Goal: Task Accomplishment & Management: Use online tool/utility

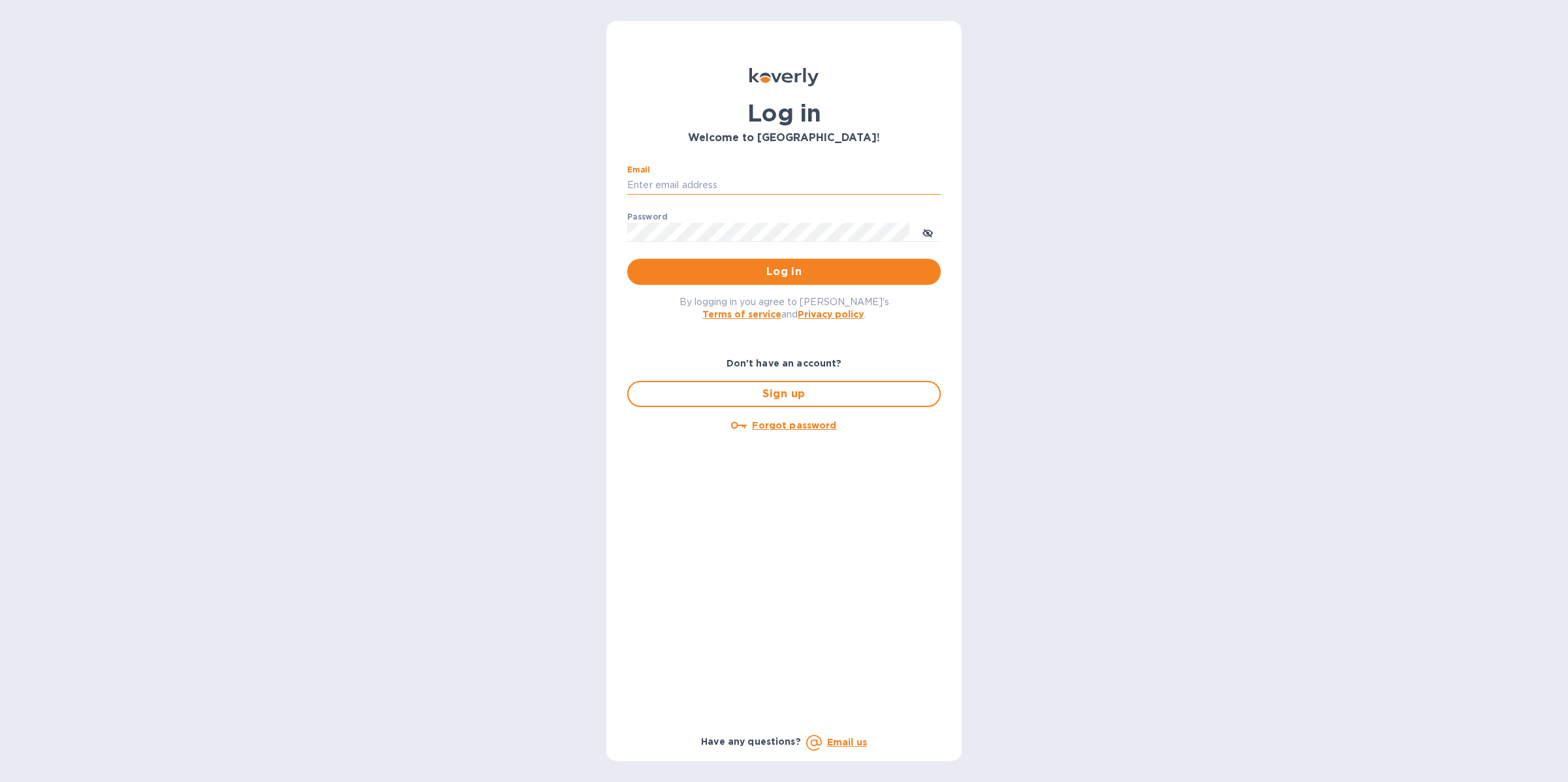
click at [776, 191] on input "Email" at bounding box center [784, 185] width 314 height 20
type input "[EMAIL_ADDRESS][DOMAIN_NAME]"
click at [787, 266] on span "Log in" at bounding box center [784, 271] width 293 height 15
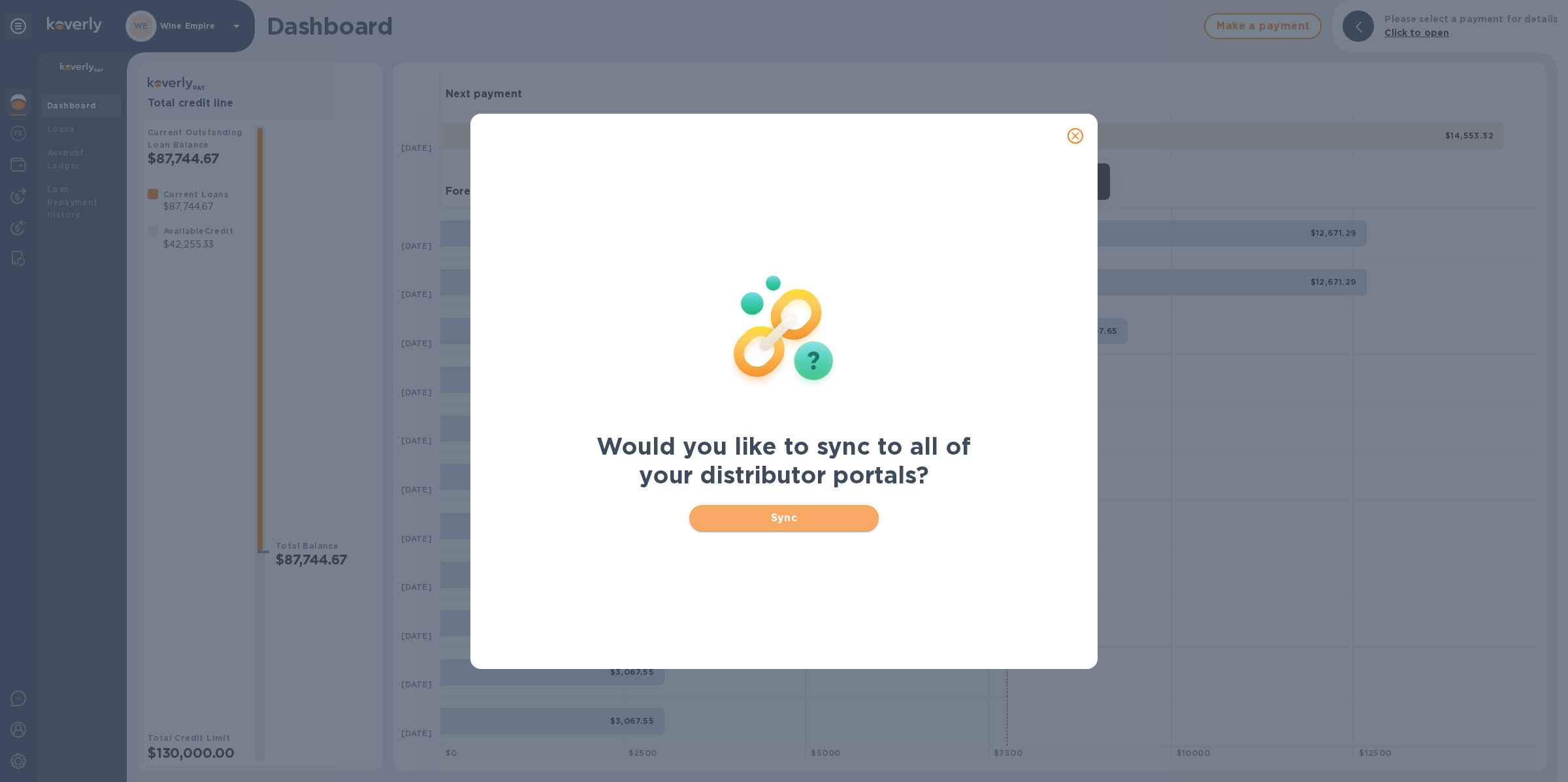
drag, startPoint x: 762, startPoint y: 511, endPoint x: 755, endPoint y: 511, distance: 7.0
click at [762, 511] on span "Sync" at bounding box center [784, 517] width 169 height 15
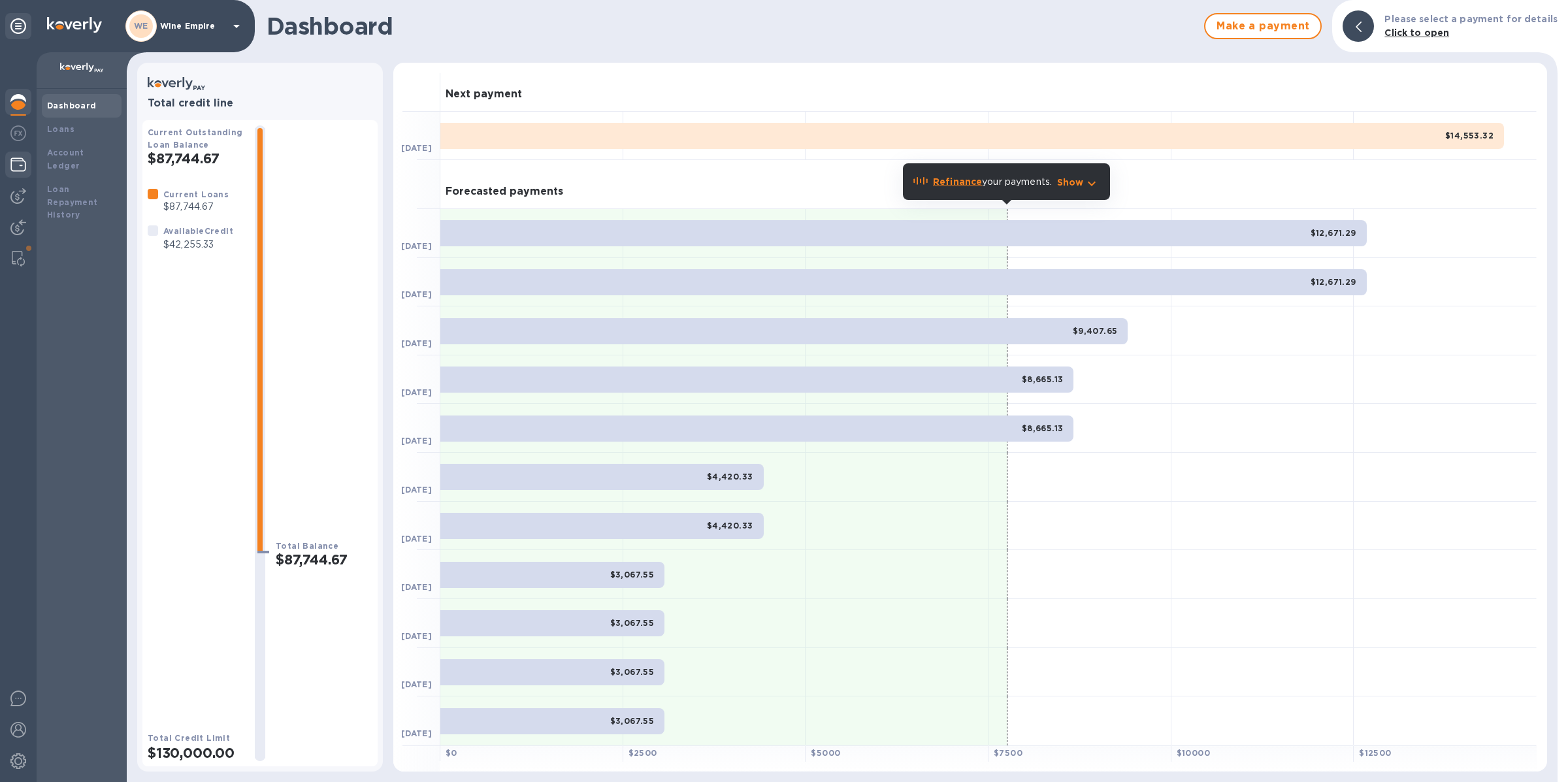
click at [16, 169] on img at bounding box center [18, 164] width 15 height 15
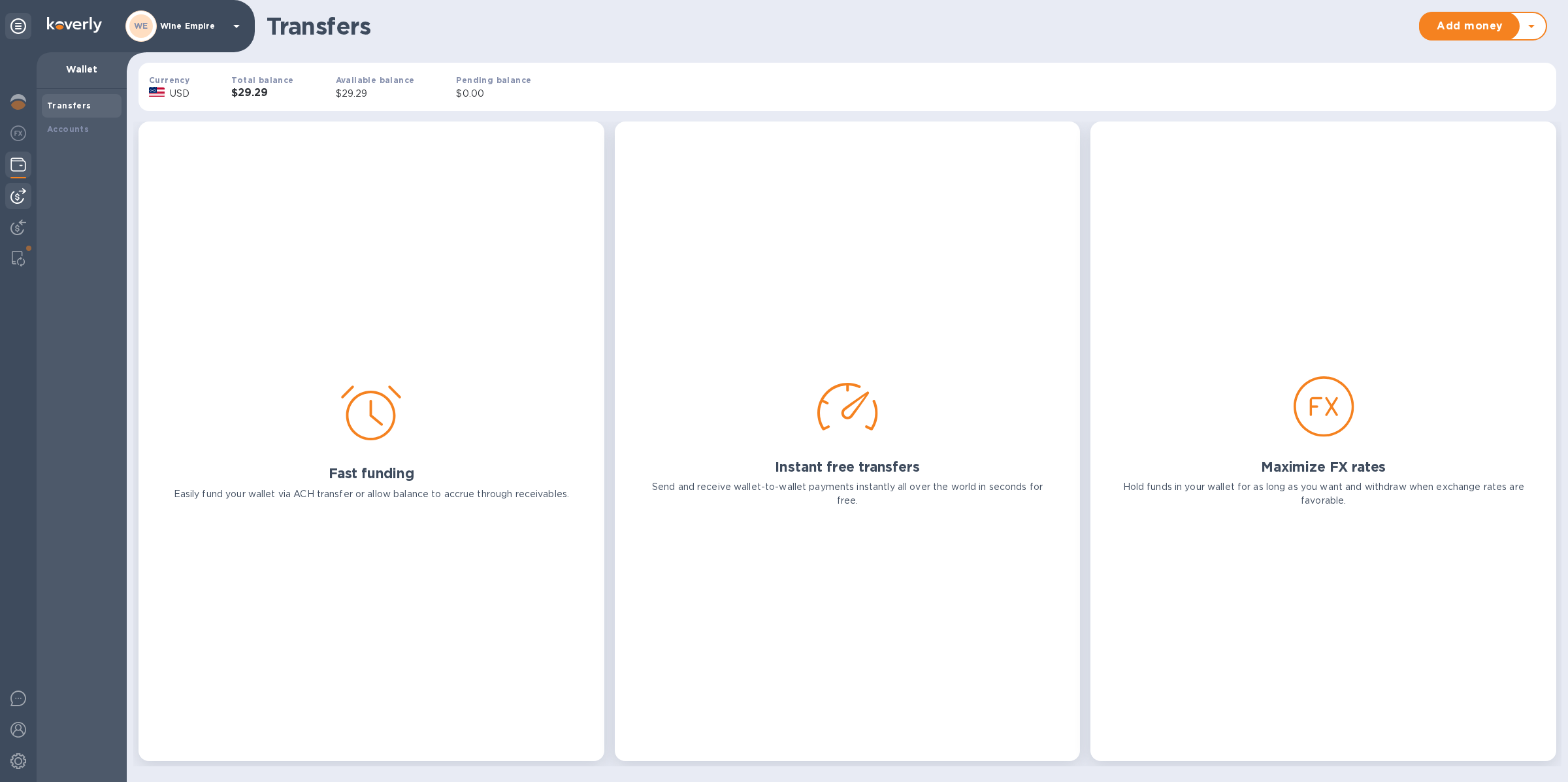
click at [18, 193] on img at bounding box center [18, 196] width 15 height 15
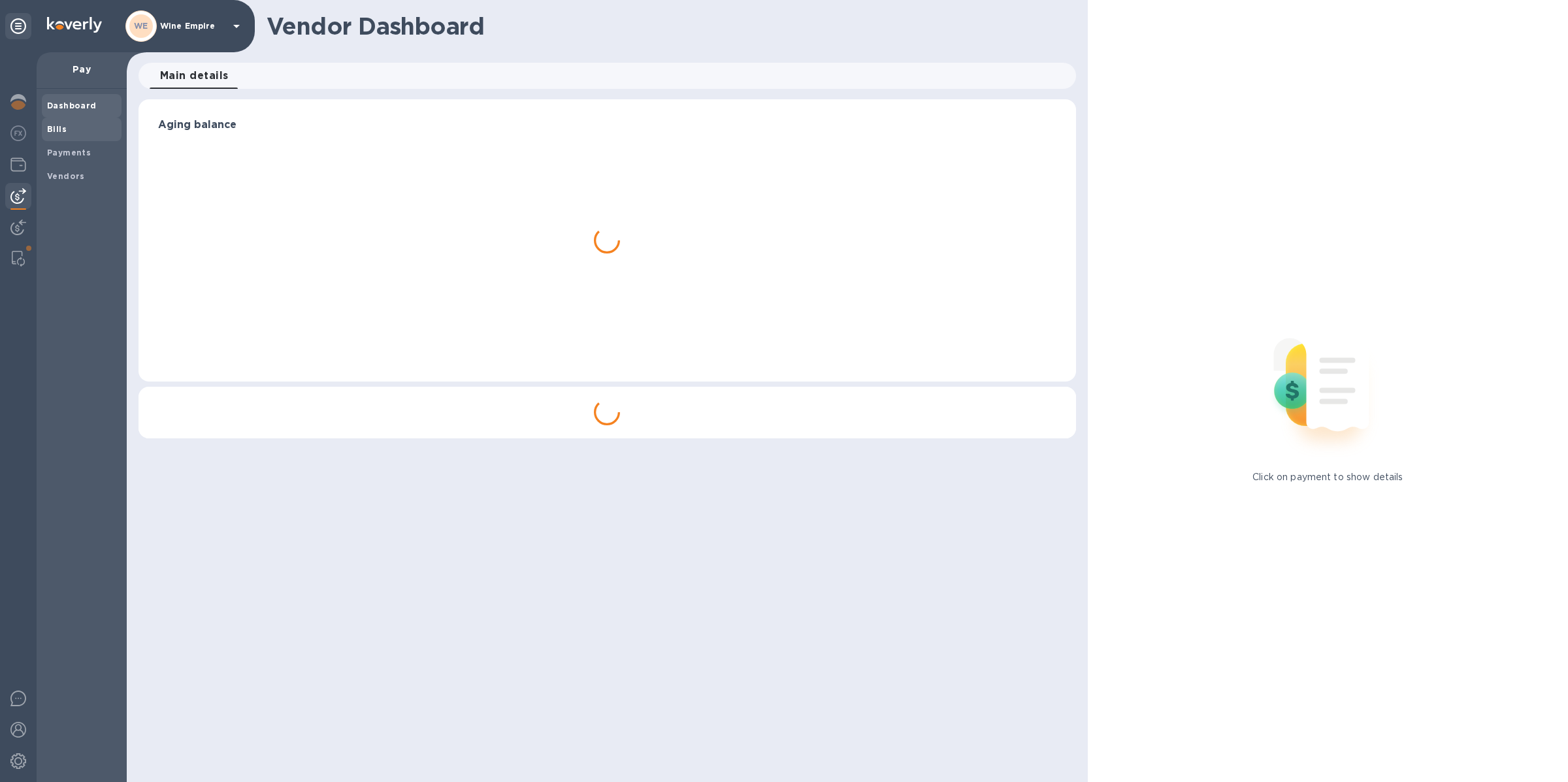
click at [69, 136] on div "Bills" at bounding box center [81, 129] width 80 height 23
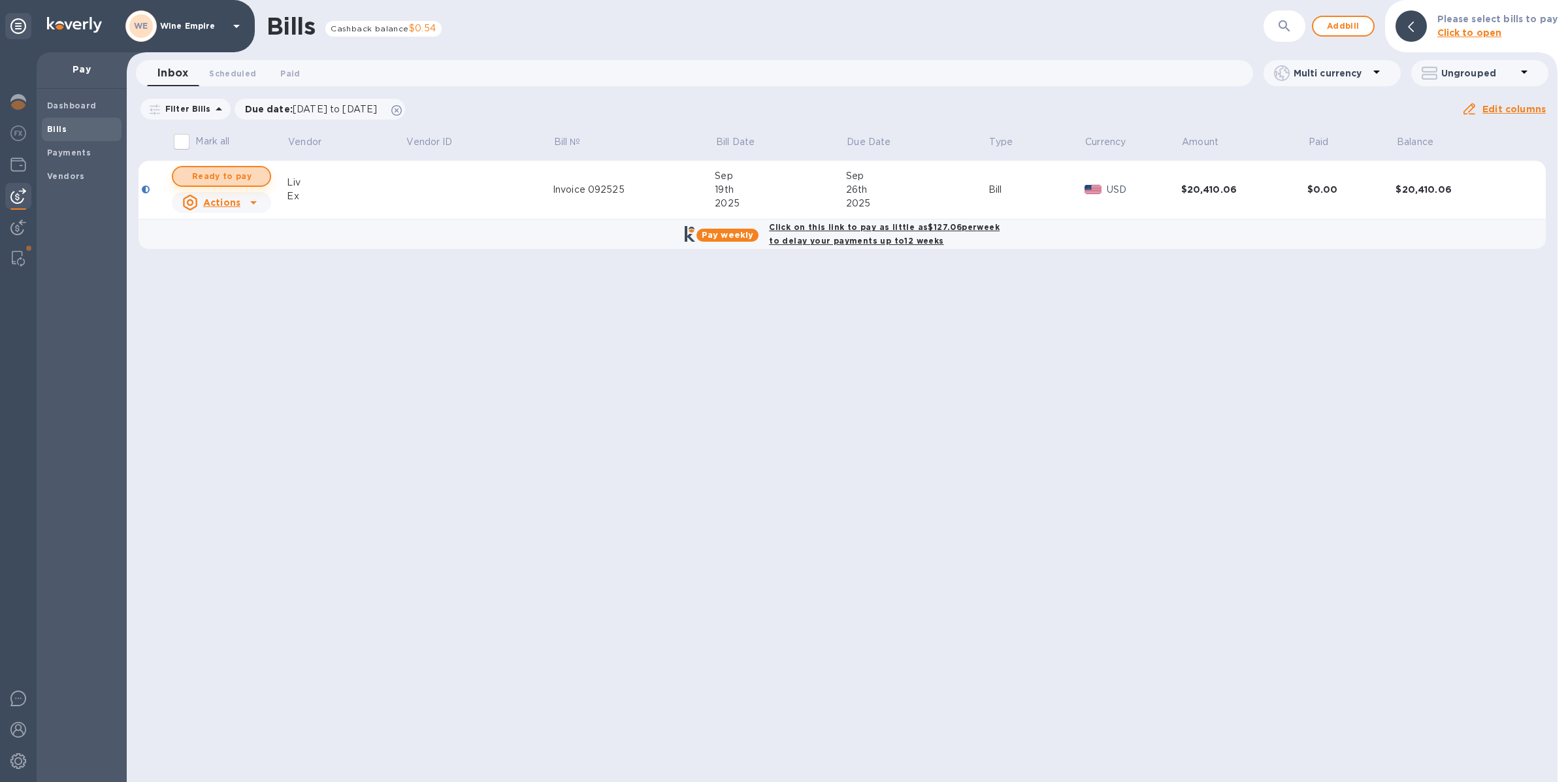
click at [252, 178] on span "Ready to pay" at bounding box center [222, 176] width 76 height 15
checkbox input "true"
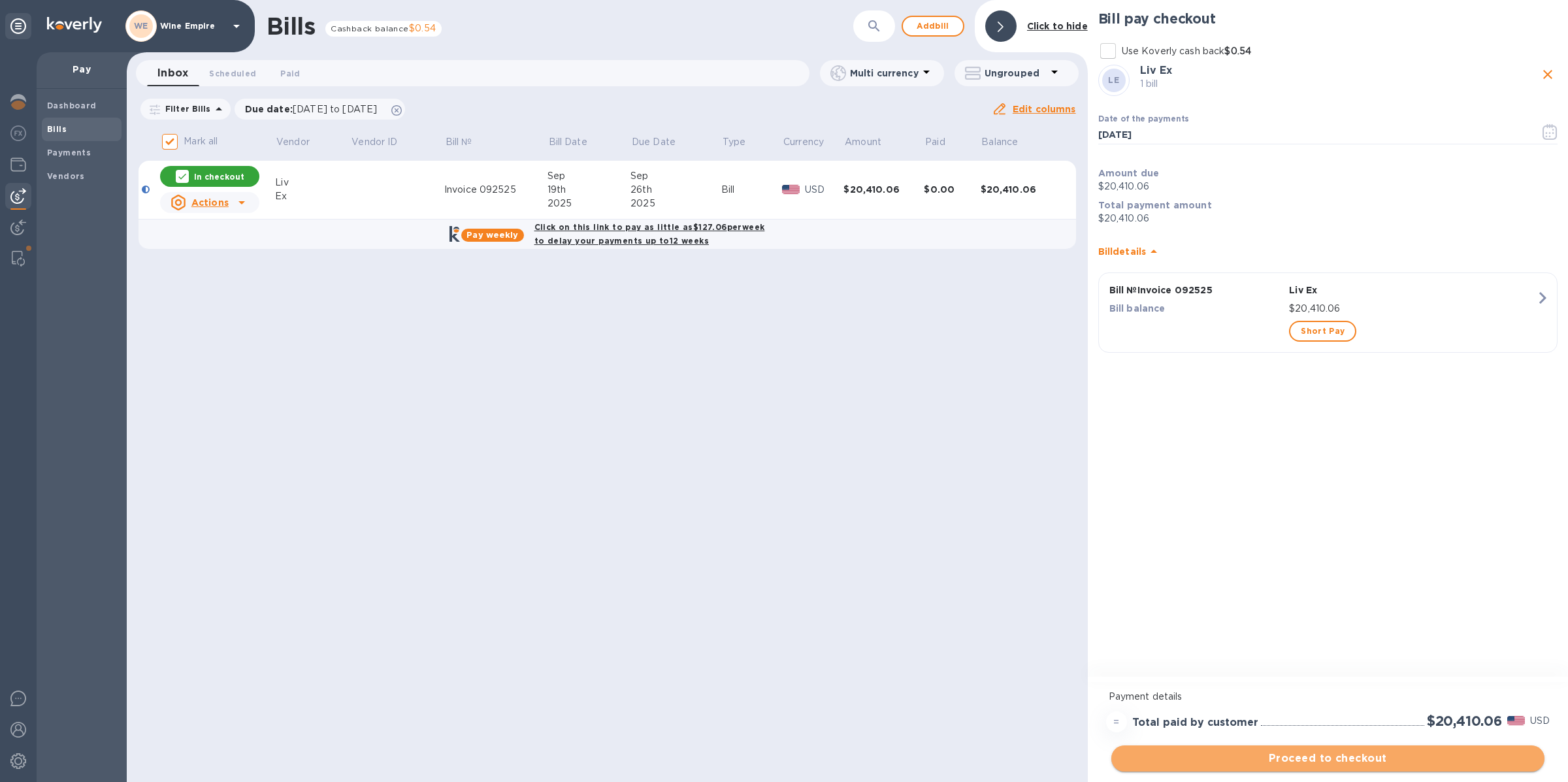
click at [1291, 757] on span "Proceed to checkout" at bounding box center [1328, 758] width 412 height 15
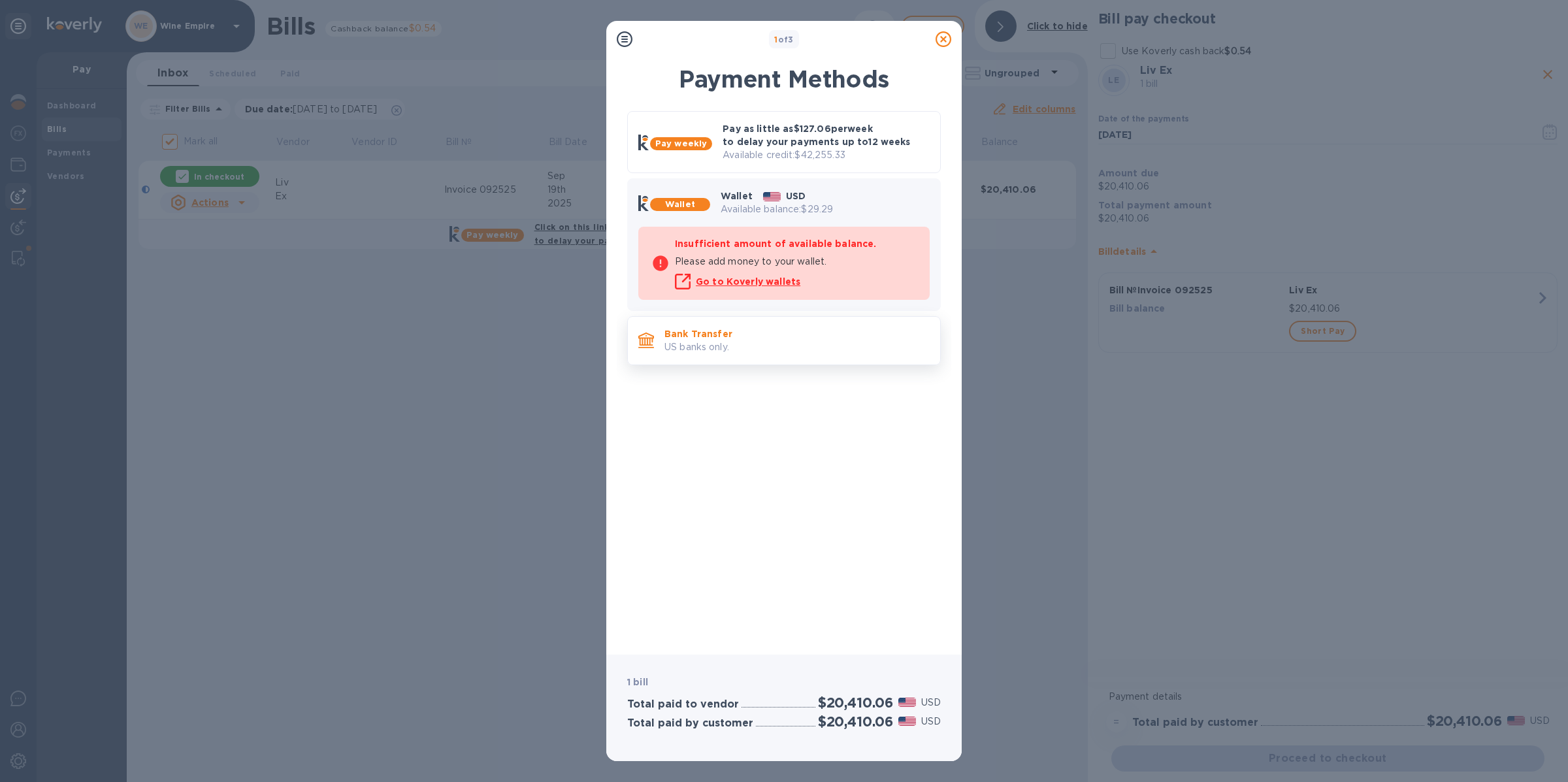
click at [740, 344] on p "US banks only." at bounding box center [797, 347] width 266 height 14
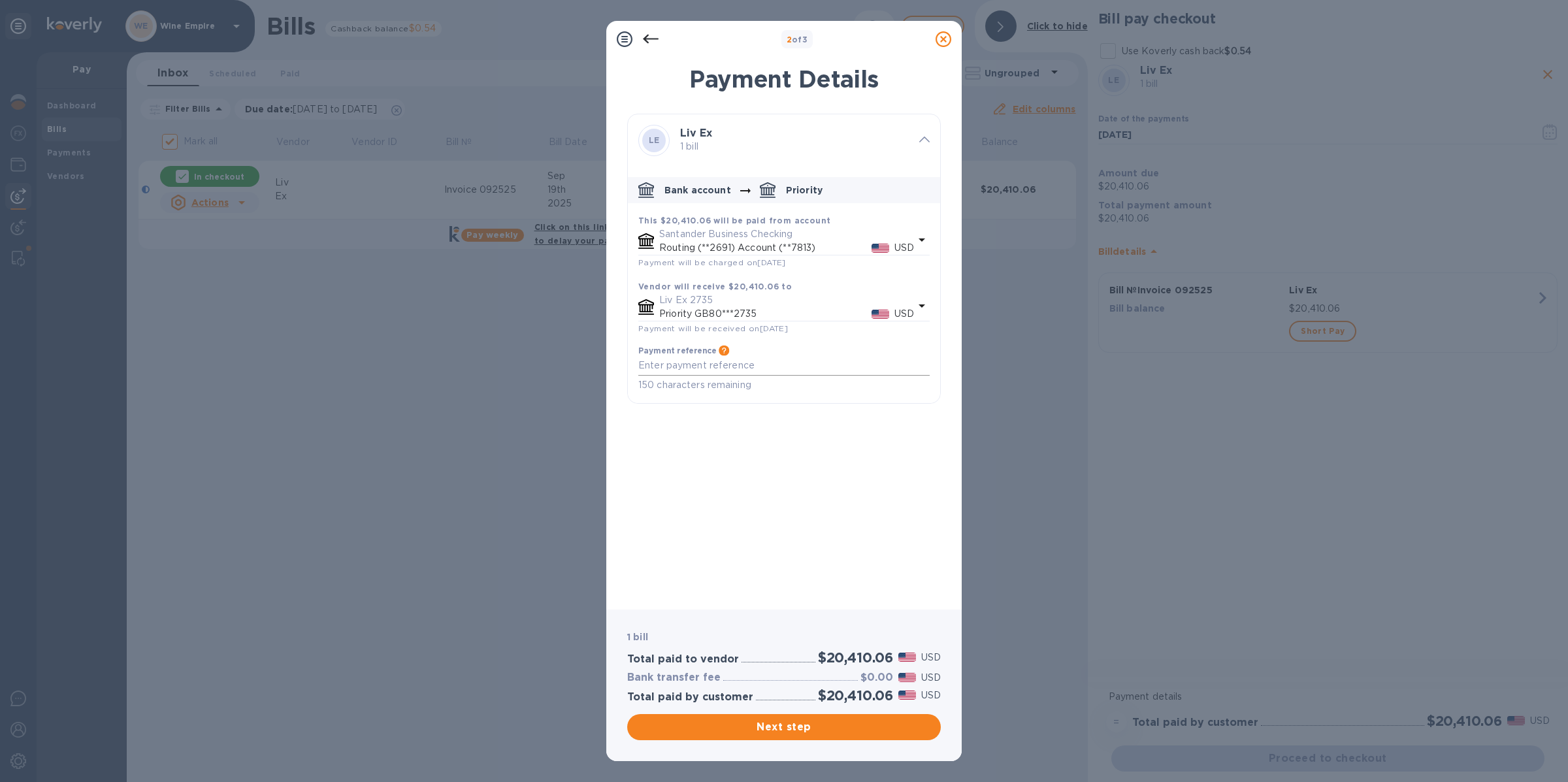
click at [735, 368] on textarea "default-method" at bounding box center [784, 365] width 291 height 11
paste textarea "HSBC US re Liv-ex Limited"
type textarea "HSBC US re Liv-ex Limited"
click at [797, 732] on span "Next step" at bounding box center [784, 727] width 293 height 15
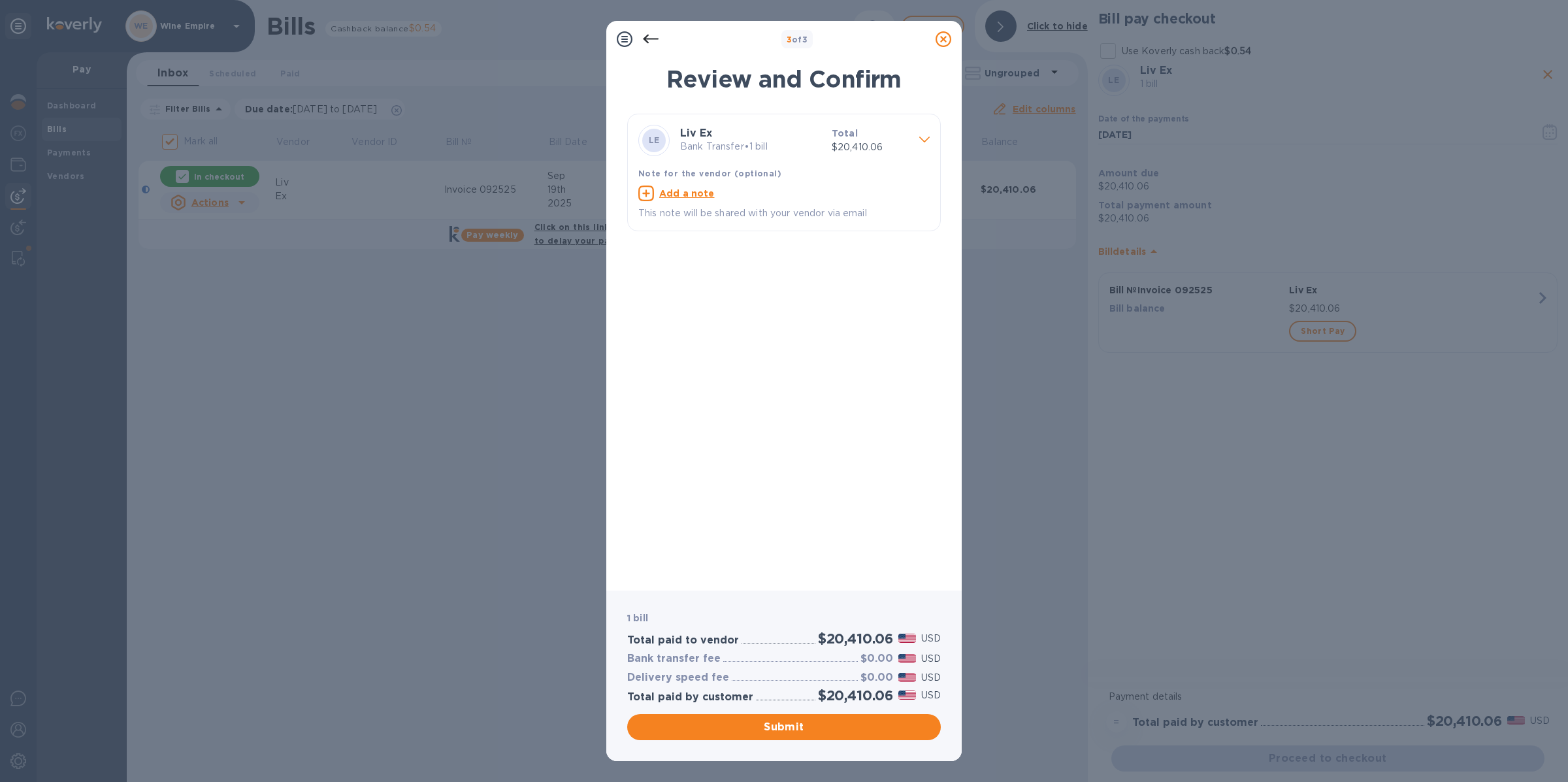
click at [693, 196] on u "Add a note" at bounding box center [687, 193] width 55 height 10
click at [707, 200] on textarea at bounding box center [773, 195] width 271 height 11
paste textarea "HSBC US re Liv-ex Limited"
type textarea "HSBC US re Liv-ex Limited"
click at [805, 727] on span "Submit" at bounding box center [784, 727] width 293 height 15
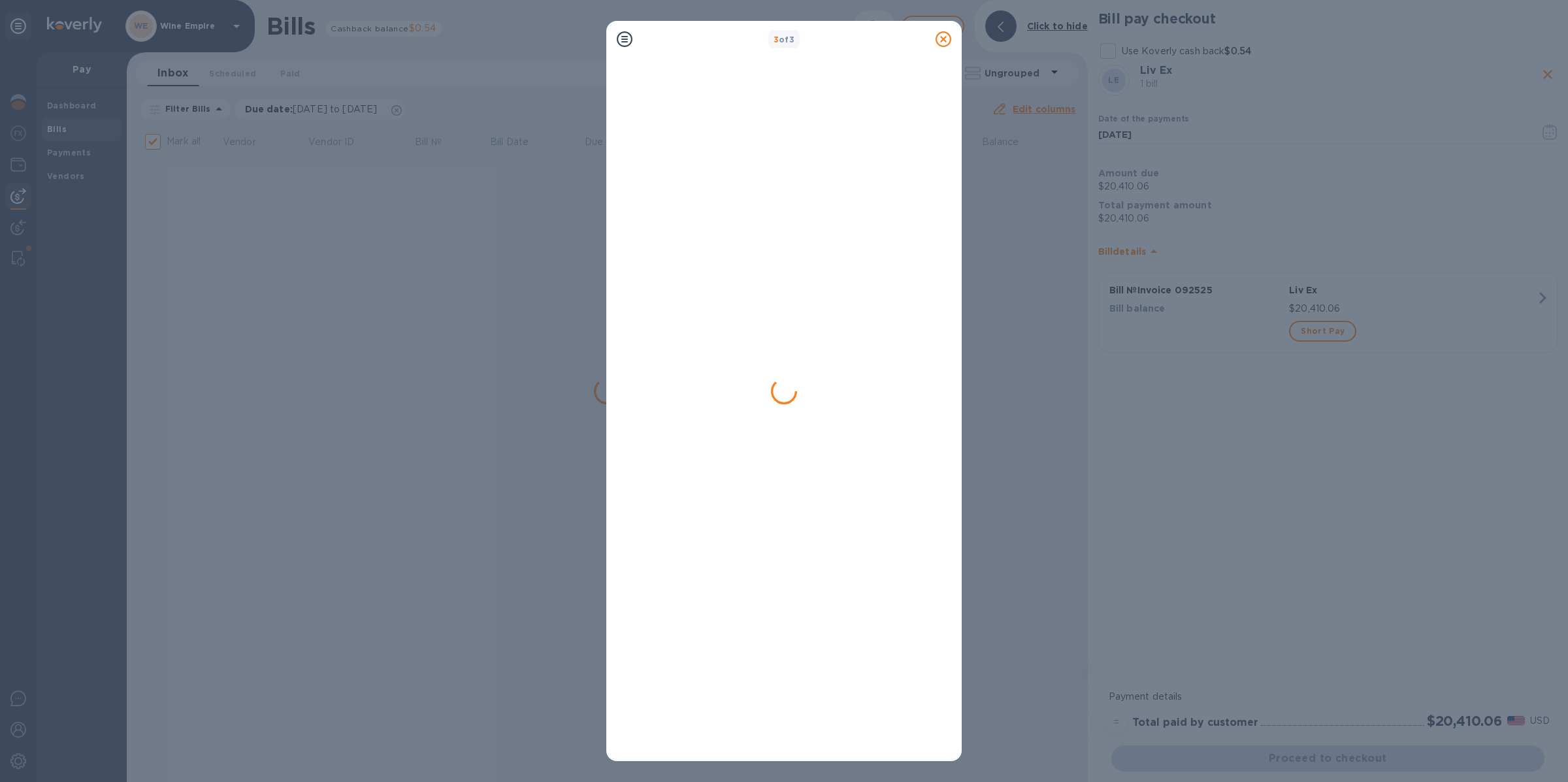
checkbox input "false"
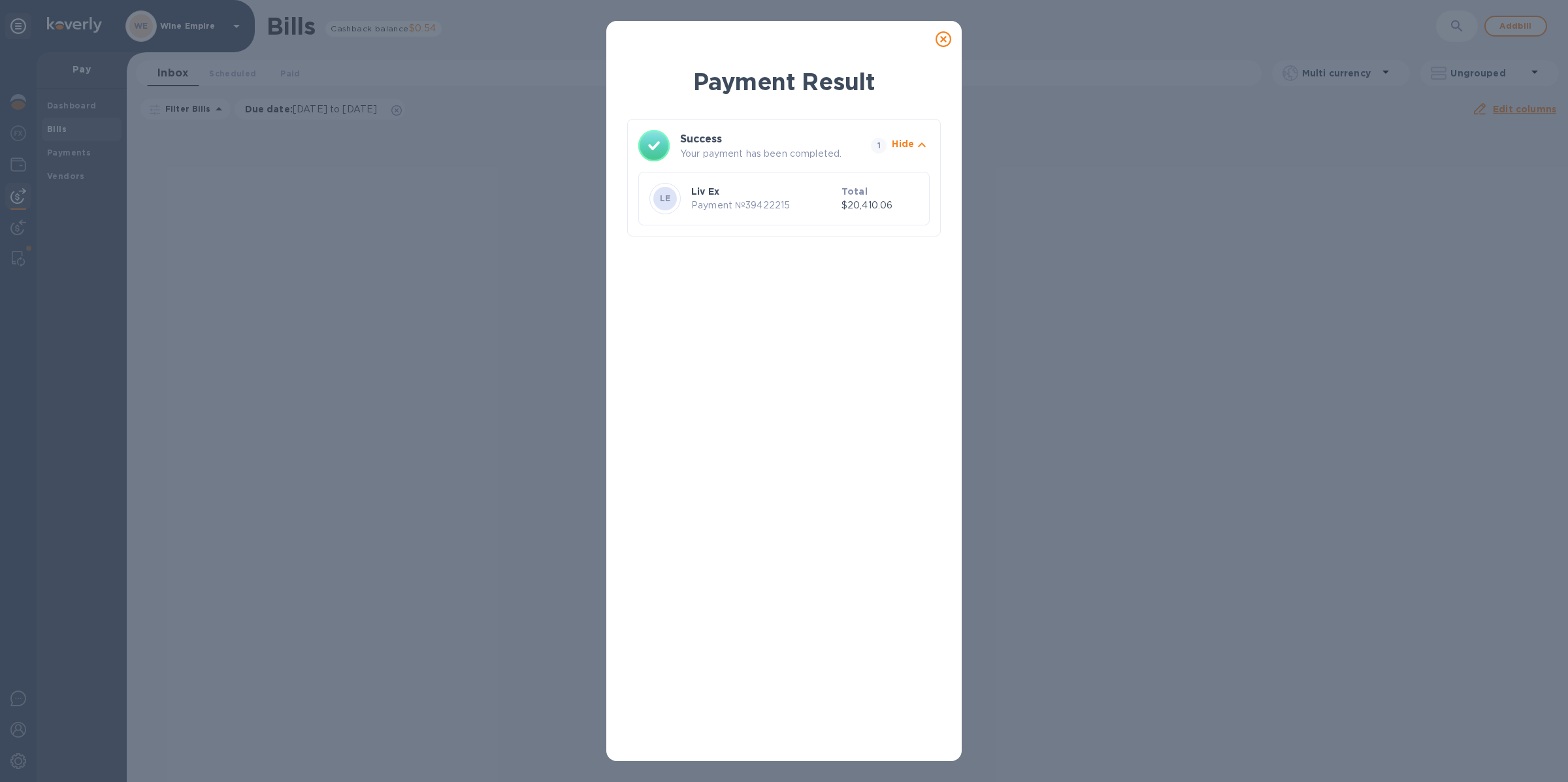
drag, startPoint x: 950, startPoint y: 42, endPoint x: 695, endPoint y: 77, distance: 257.4
click at [949, 42] on icon at bounding box center [943, 39] width 15 height 15
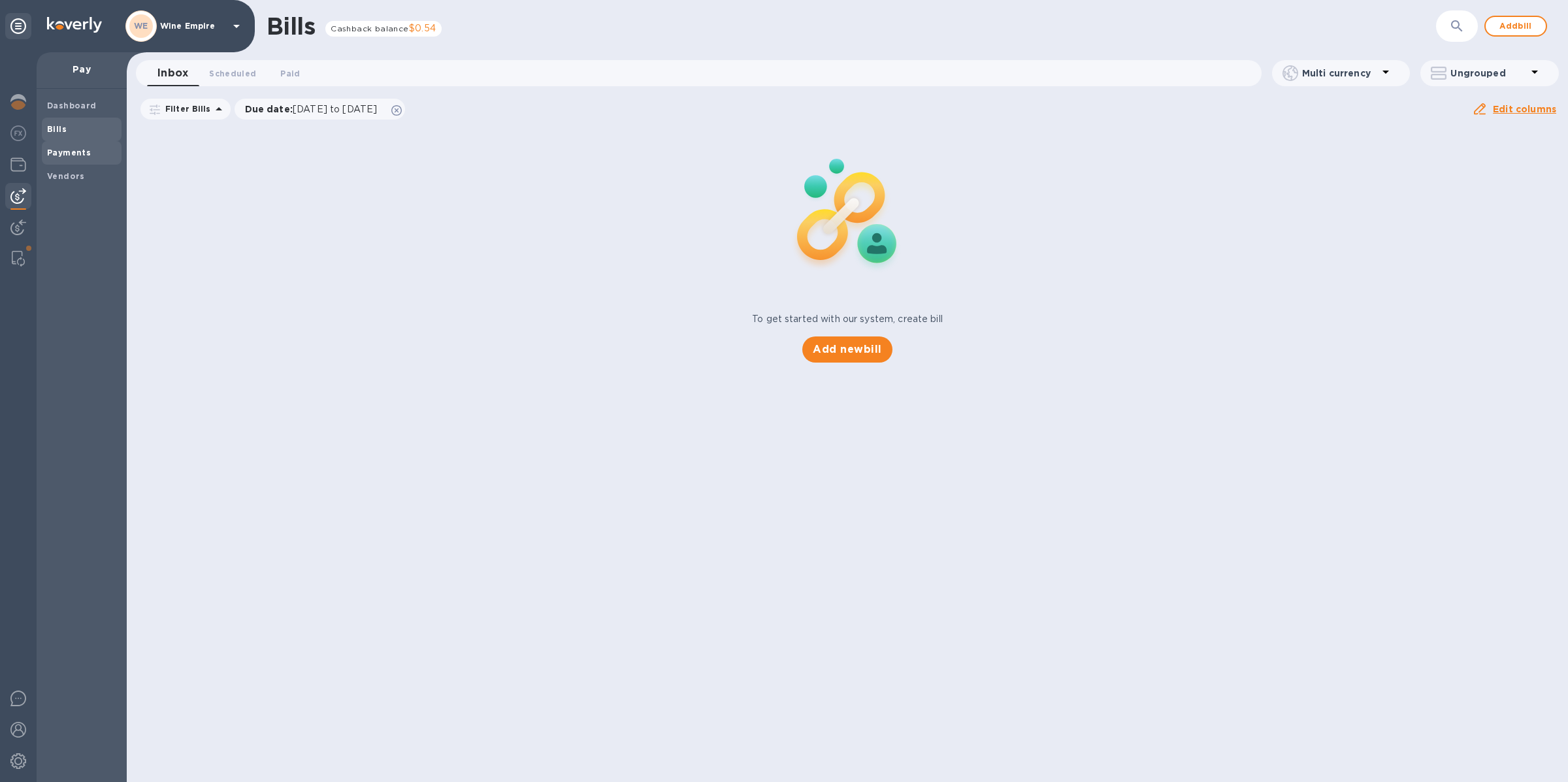
click at [72, 152] on b "Payments" at bounding box center [69, 152] width 44 height 9
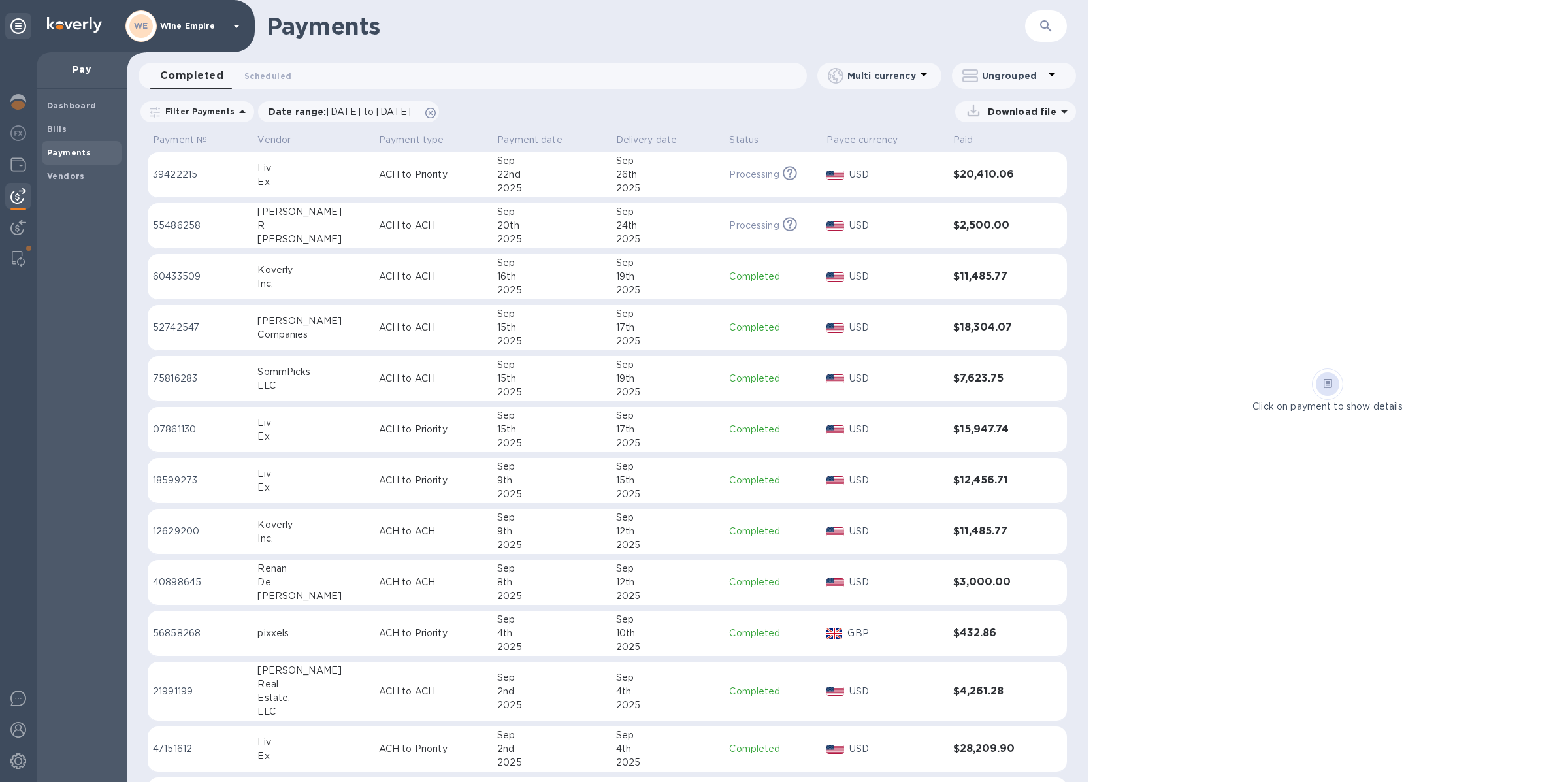
click at [452, 168] on p "ACH to Priority" at bounding box center [433, 174] width 108 height 14
